Goal: Task Accomplishment & Management: Manage account settings

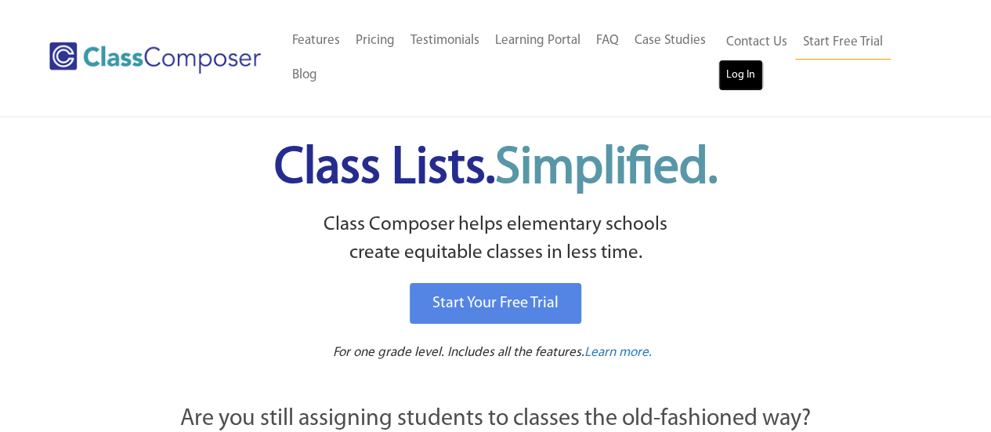
drag, startPoint x: 0, startPoint y: 0, endPoint x: 744, endPoint y: 67, distance: 747.2
click at [744, 67] on link "Log In" at bounding box center [740, 75] width 45 height 31
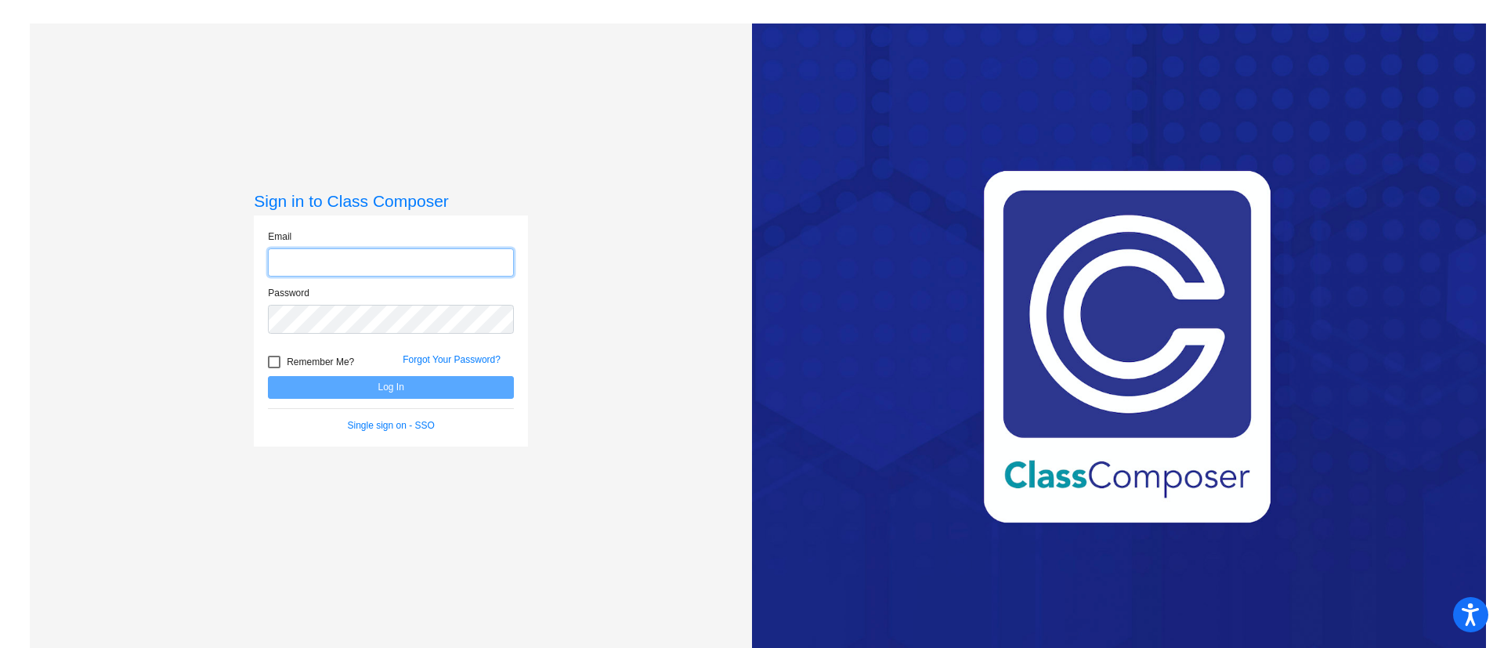
type input "[PERSON_NAME][EMAIL_ADDRESS][DOMAIN_NAME]"
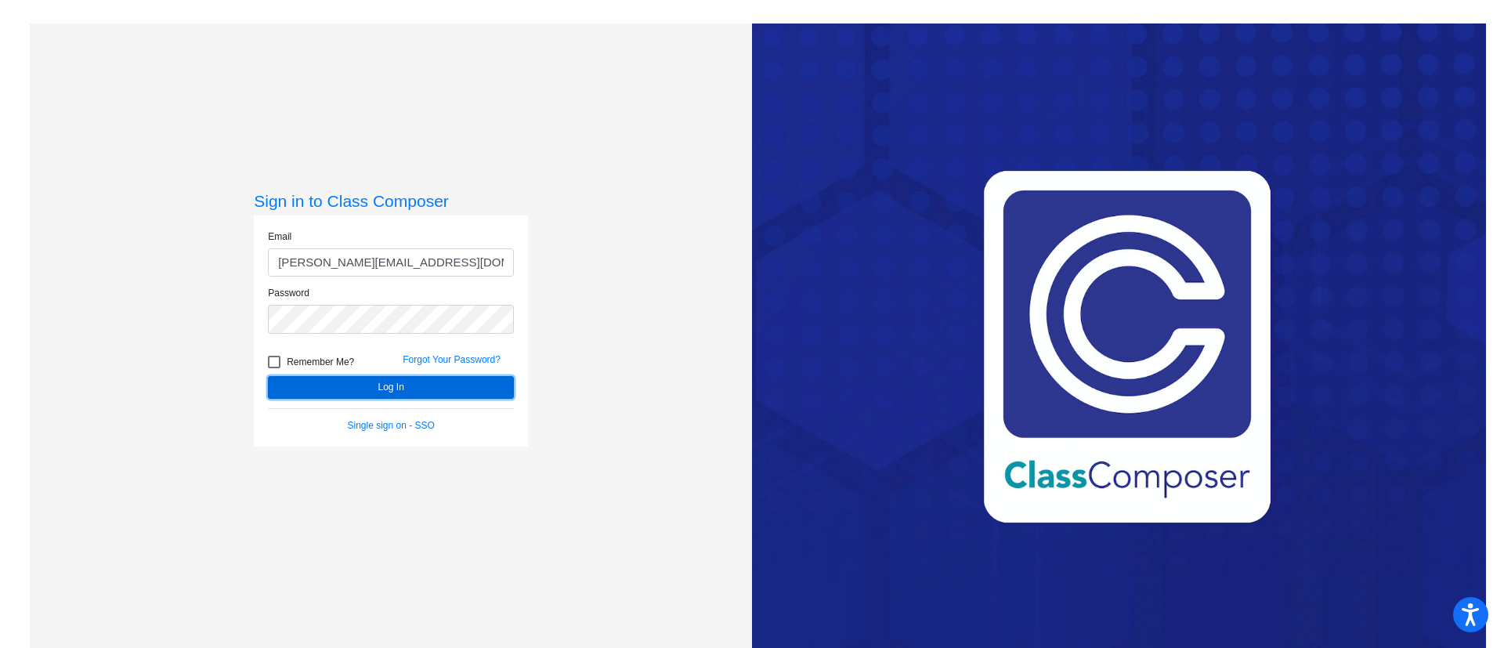
click at [443, 389] on button "Log In" at bounding box center [391, 387] width 246 height 23
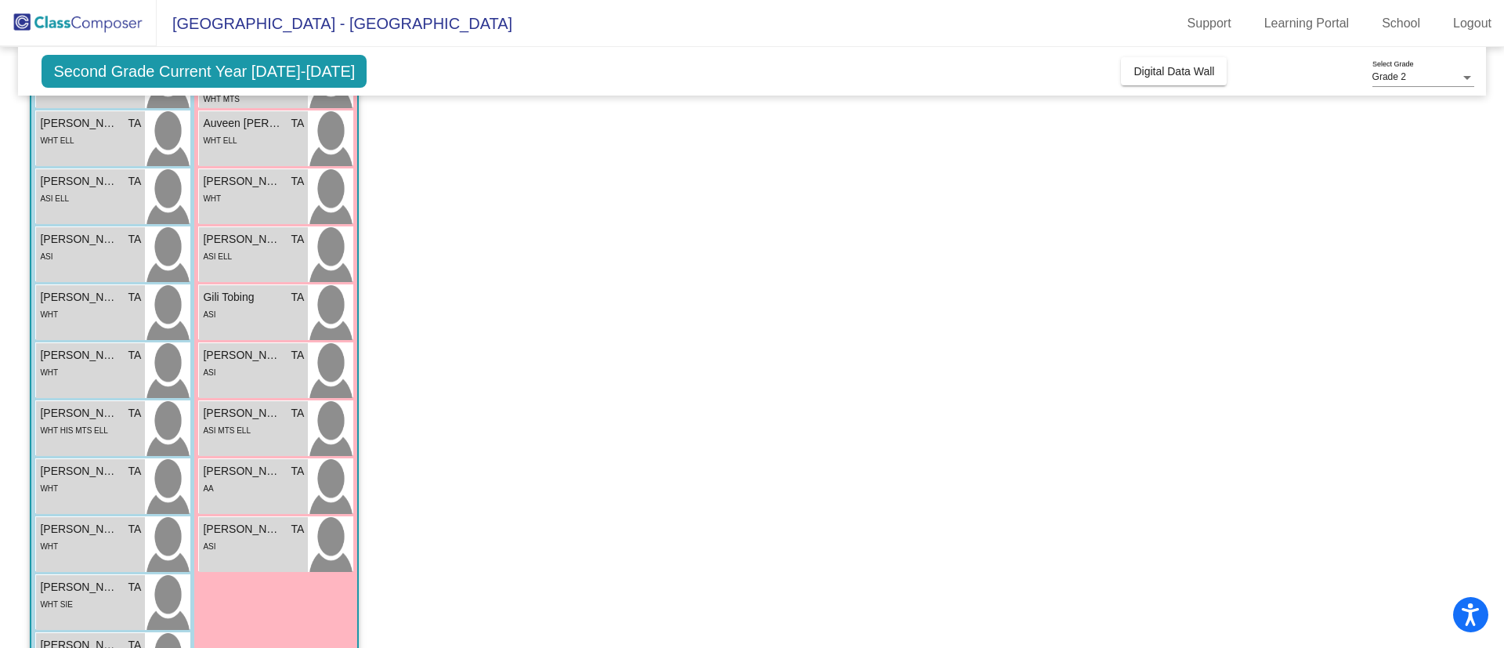
scroll to position [235, 0]
